Goal: Transaction & Acquisition: Purchase product/service

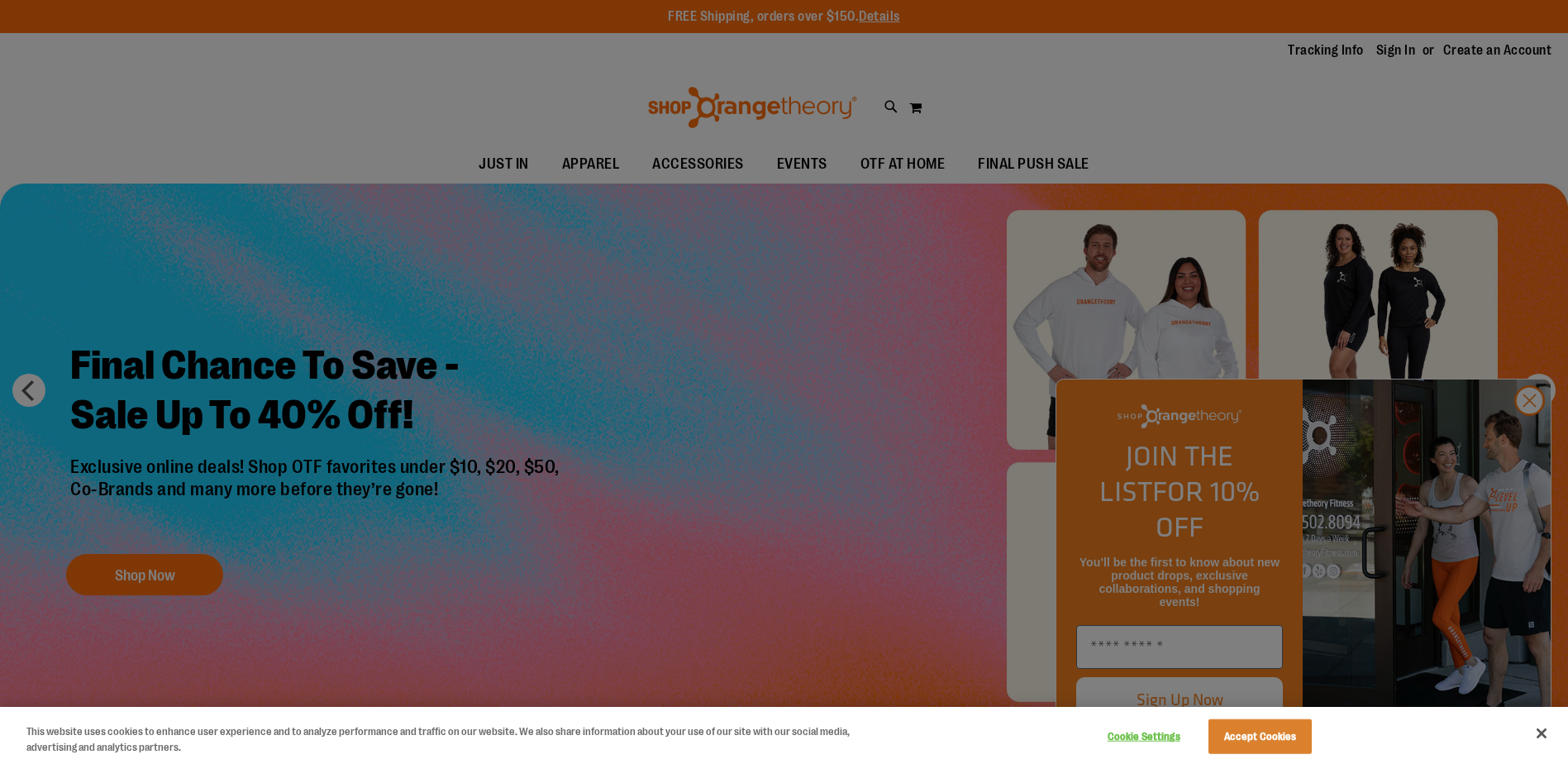
click at [913, 235] on div at bounding box center [784, 382] width 1568 height 764
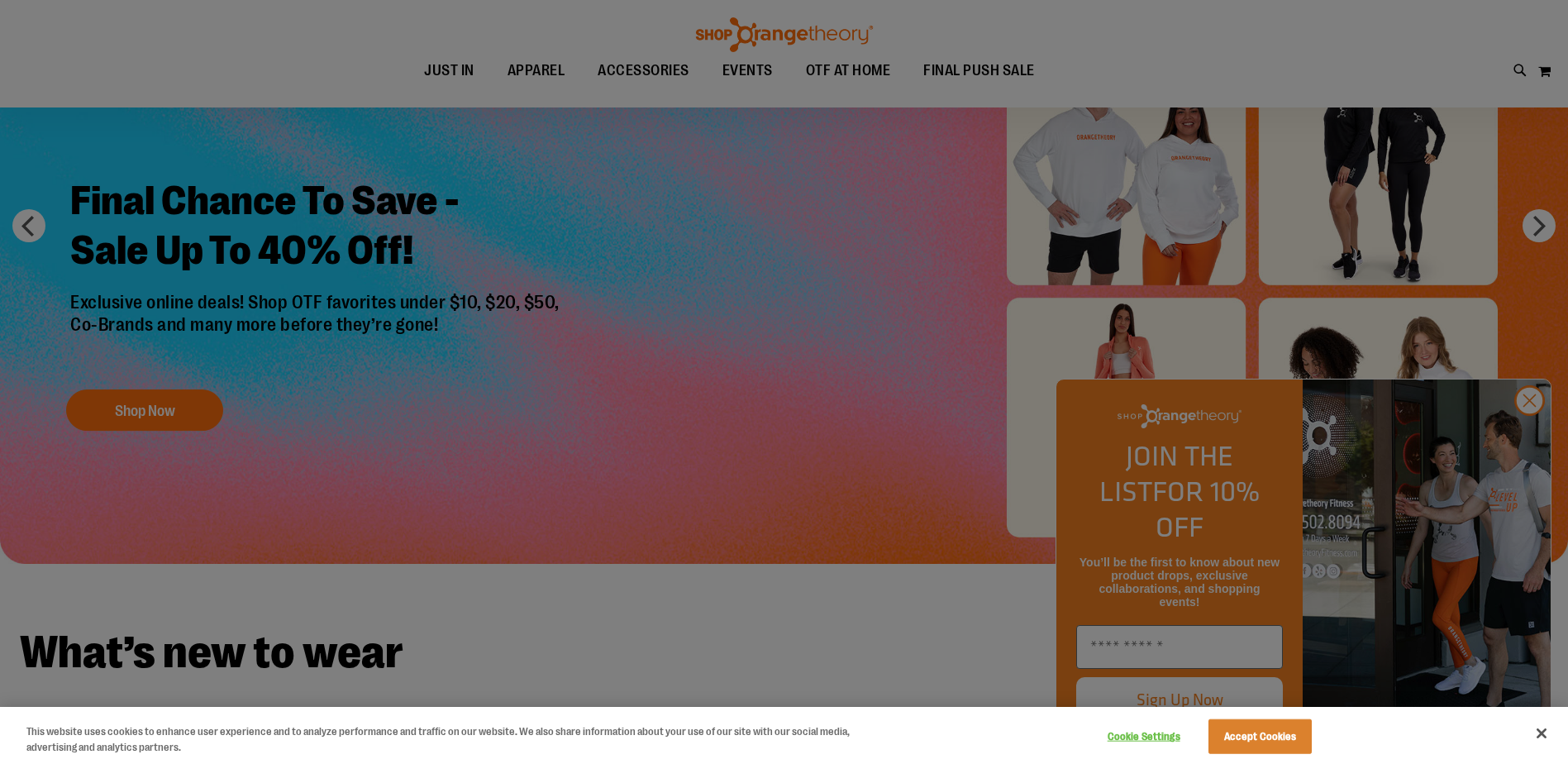
scroll to position [165, 0]
click at [1271, 733] on button "Accept Cookies" at bounding box center [1261, 735] width 104 height 34
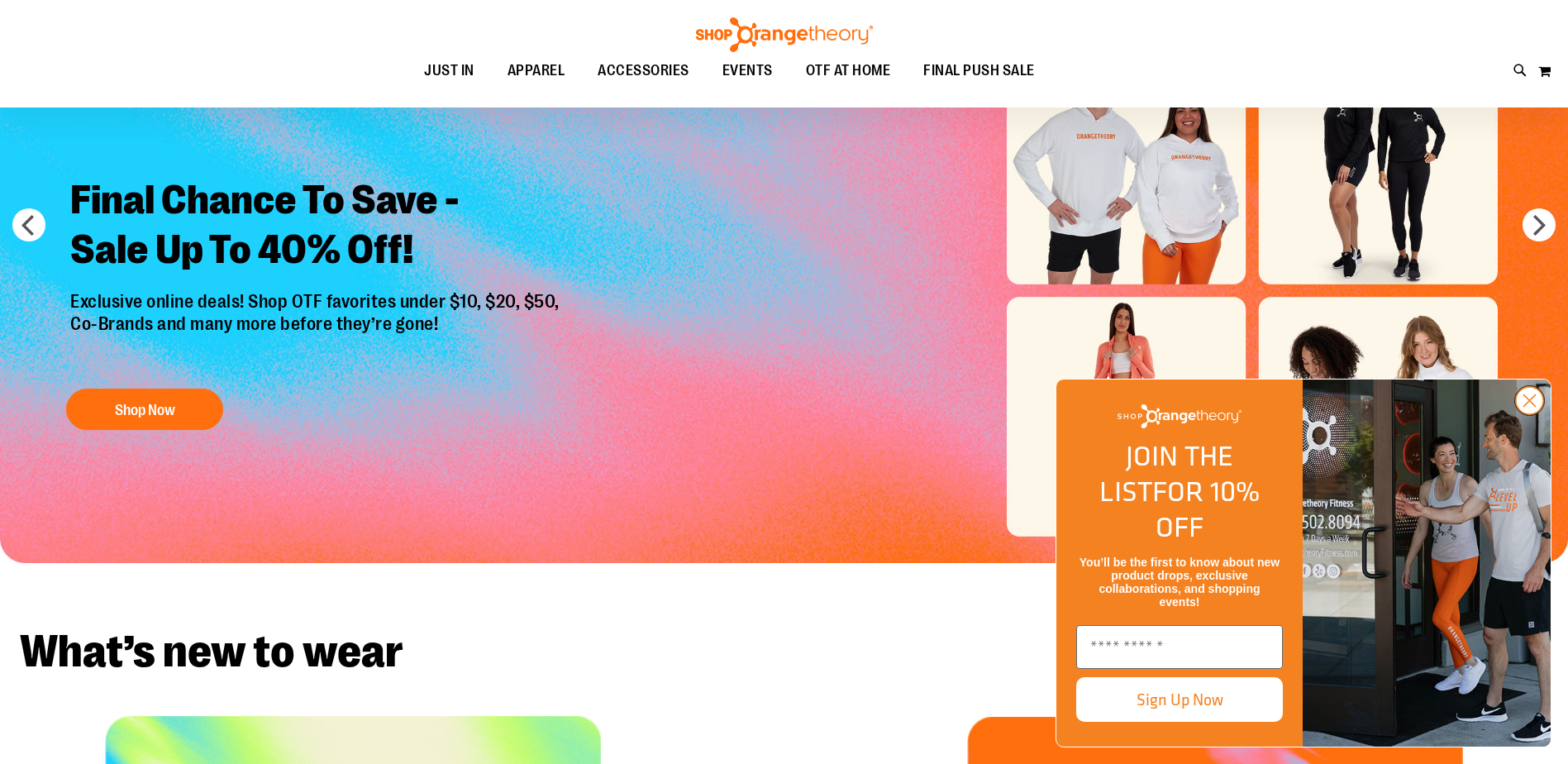
click at [1523, 414] on circle "Close dialog" at bounding box center [1529, 400] width 27 height 27
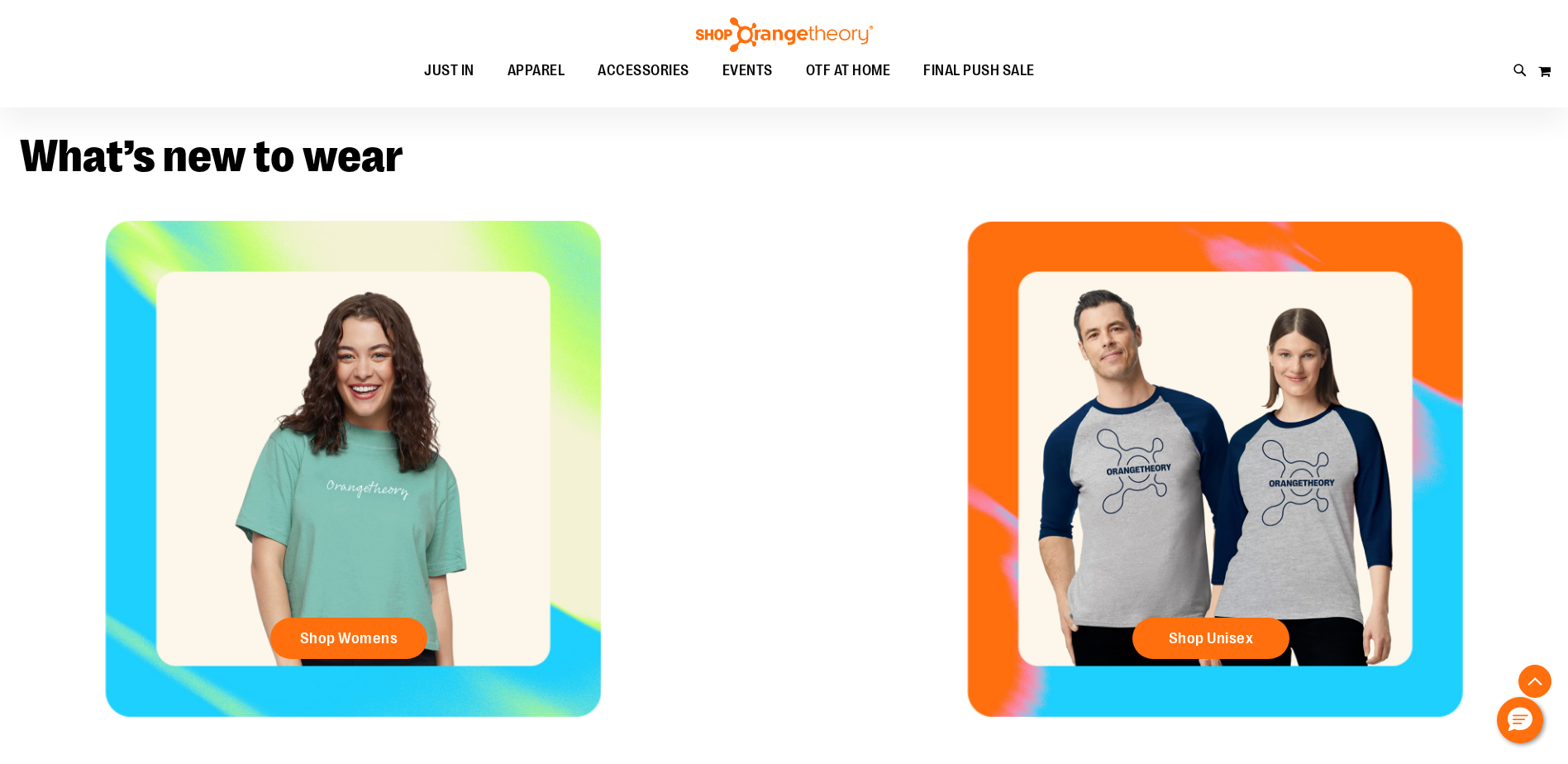
scroll to position [660, 0]
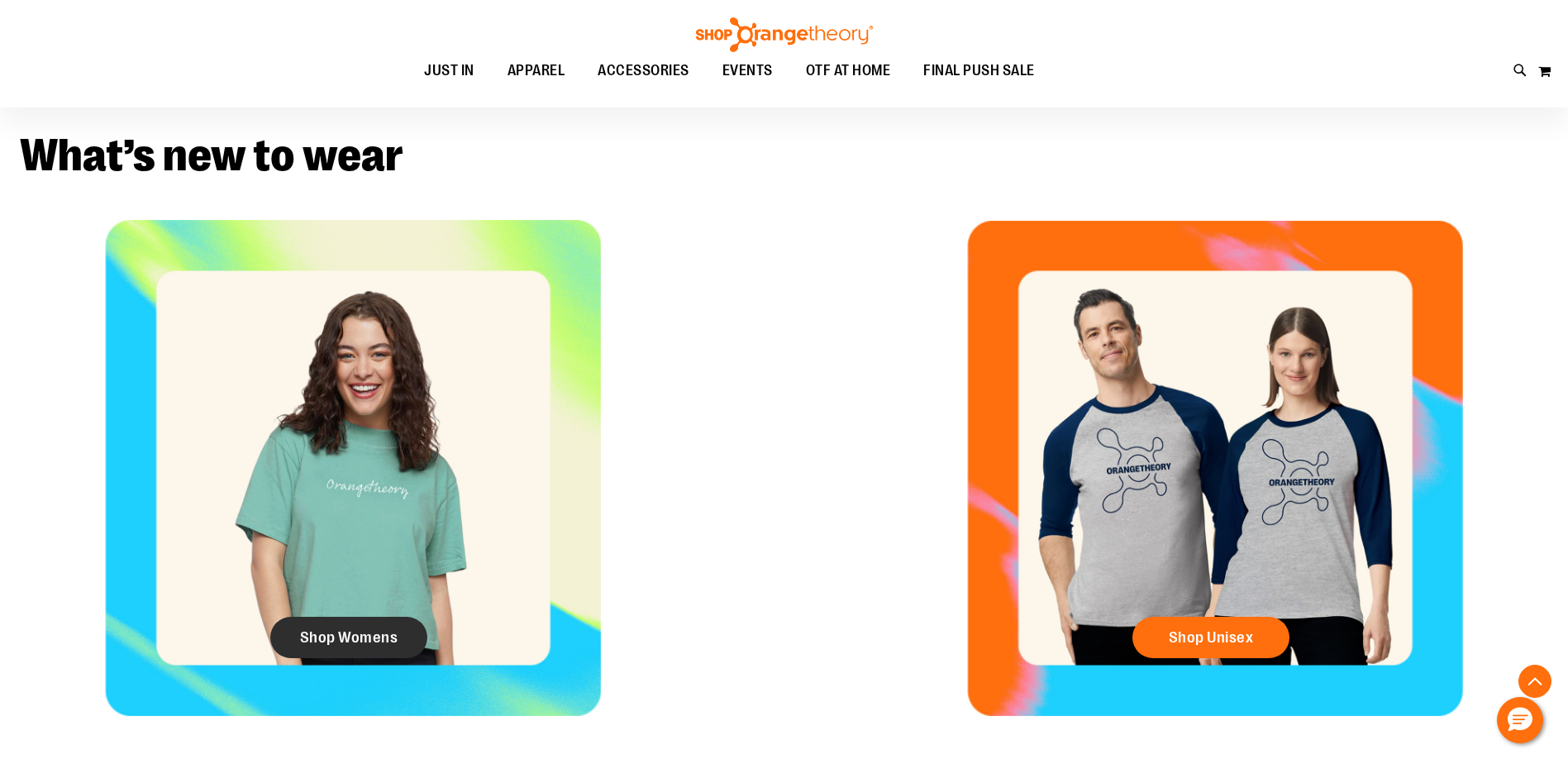
click at [309, 641] on span "Shop Womens" at bounding box center [349, 637] width 98 height 19
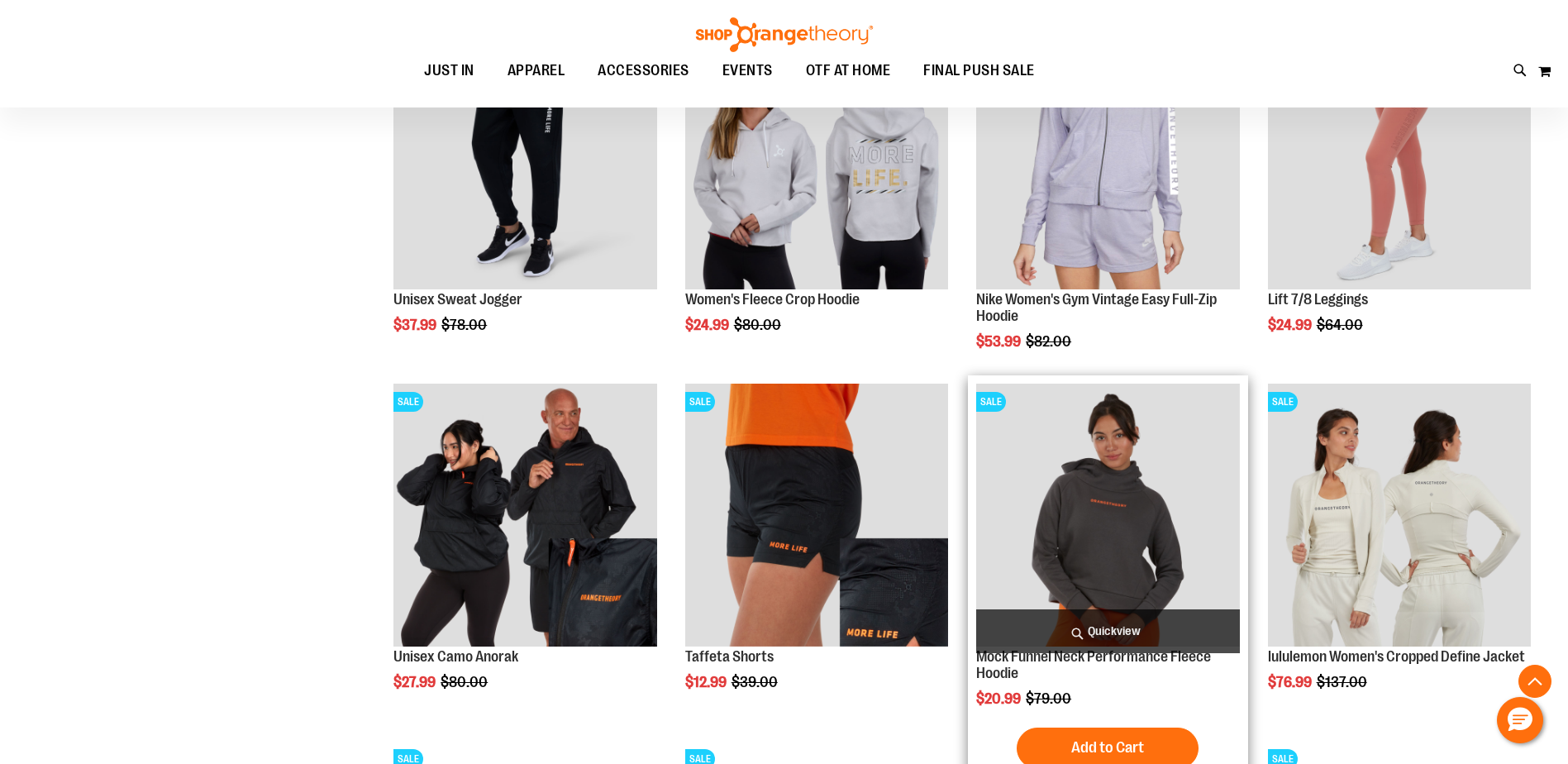
scroll to position [1404, 0]
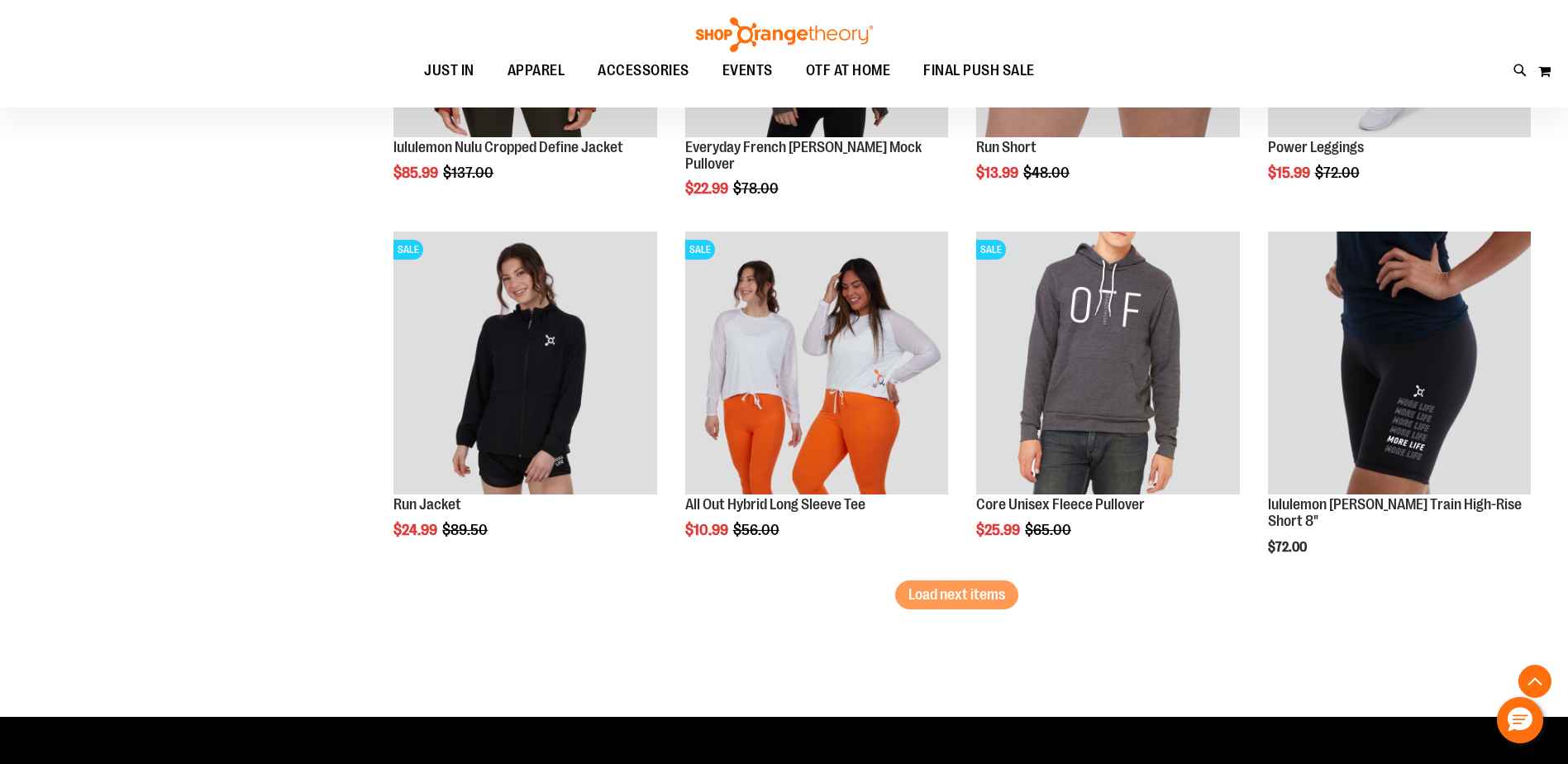
scroll to position [2975, 0]
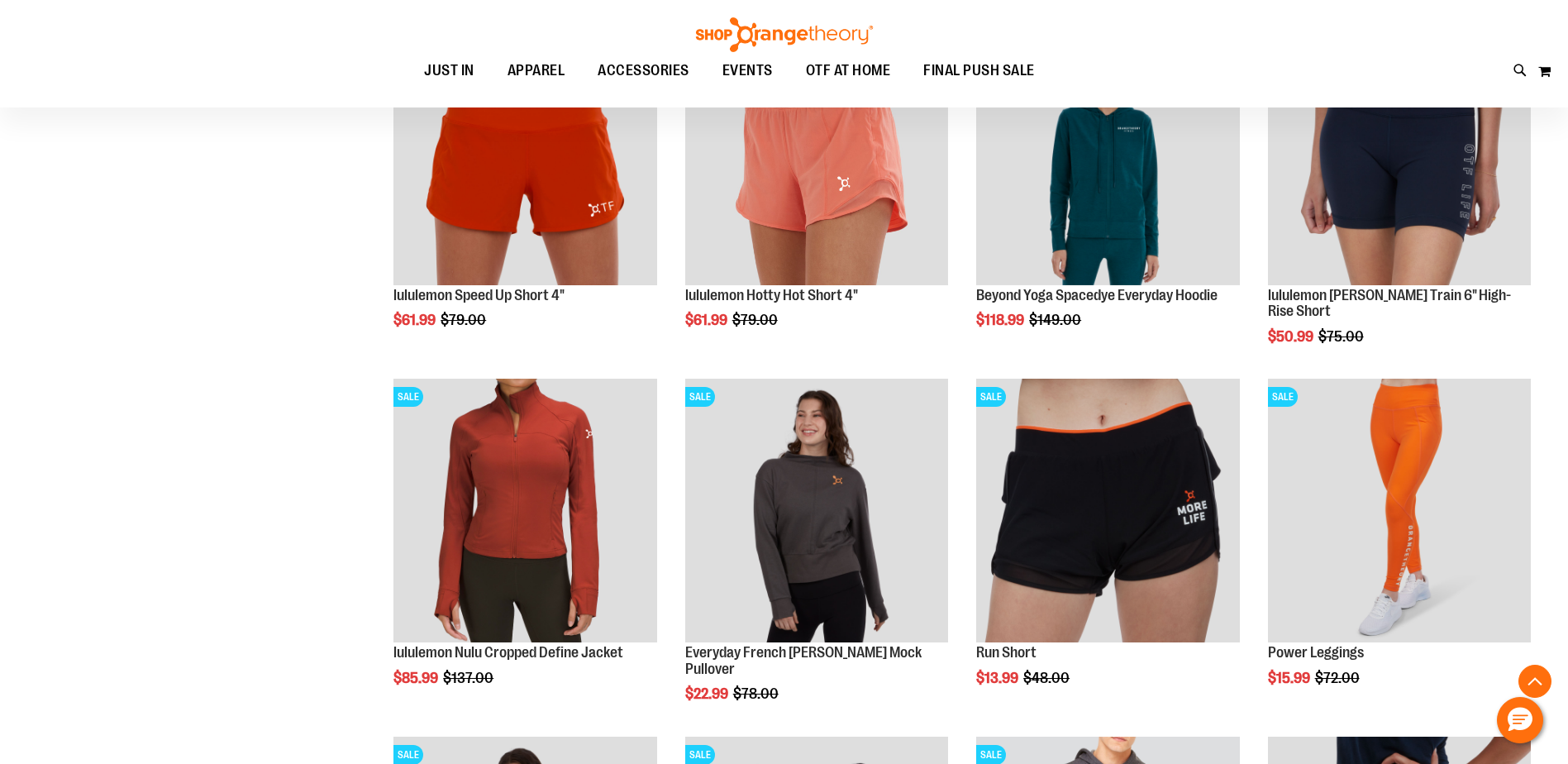
scroll to position [1036, 0]
